Goal: Task Accomplishment & Management: Use online tool/utility

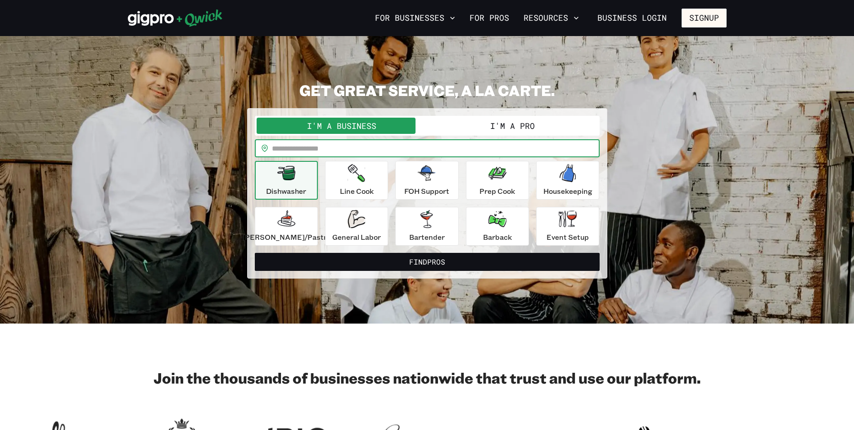
click at [327, 149] on input "text" at bounding box center [436, 148] width 328 height 18
type input "*****"
click at [563, 185] on div "Housekeeping" at bounding box center [568, 180] width 49 height 32
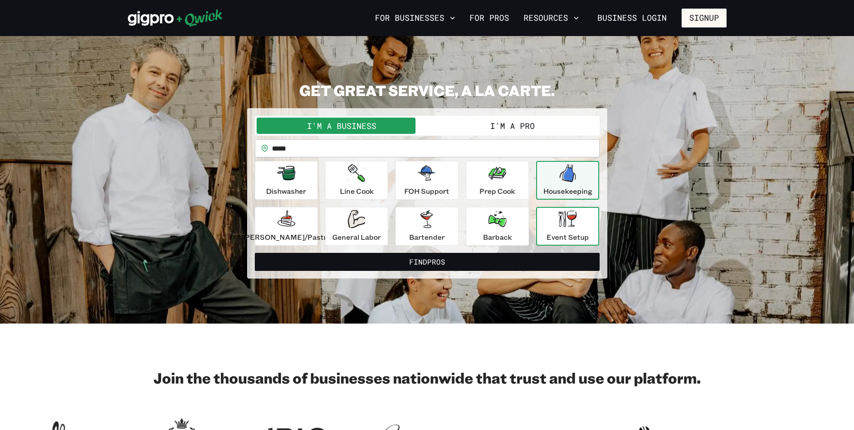
drag, startPoint x: 576, startPoint y: 245, endPoint x: 563, endPoint y: 231, distance: 18.8
click at [563, 231] on div "Event Setup" at bounding box center [568, 226] width 42 height 32
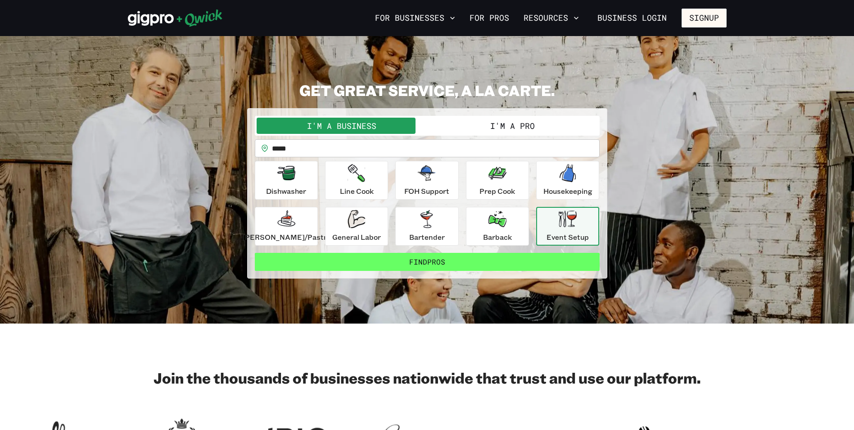
click at [413, 264] on button "Find Pros" at bounding box center [427, 262] width 345 height 18
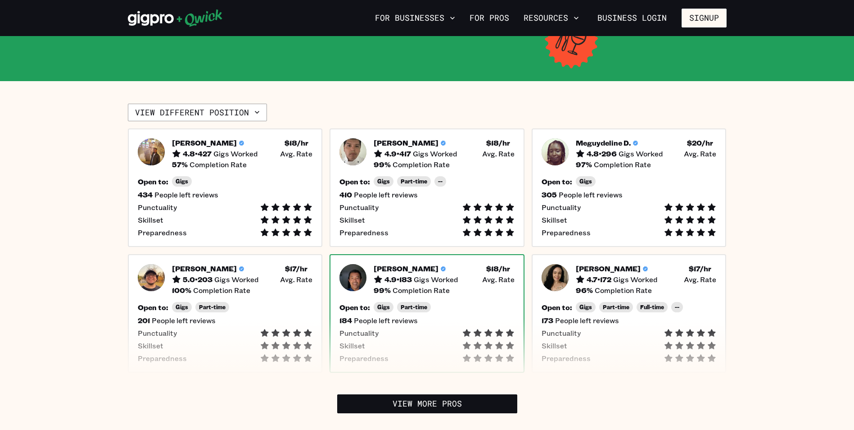
scroll to position [315, 0]
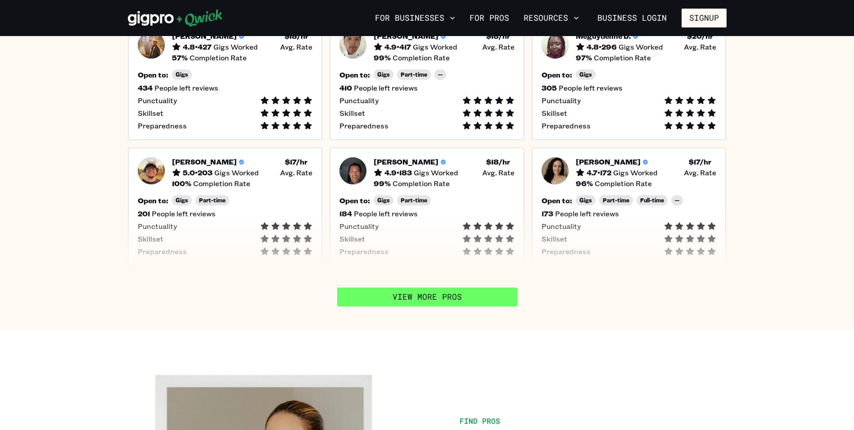
click at [437, 287] on link "View More Pros" at bounding box center [427, 296] width 180 height 19
